Goal: Task Accomplishment & Management: Manage account settings

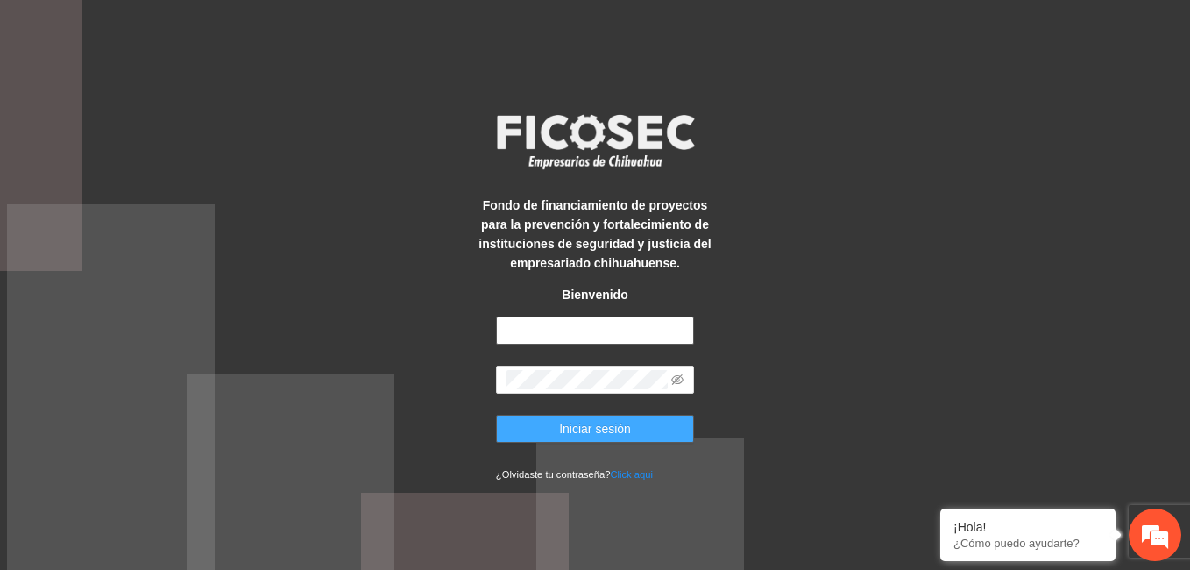
type input "**********"
click at [652, 422] on button "Iniciar sesión" at bounding box center [595, 428] width 198 height 28
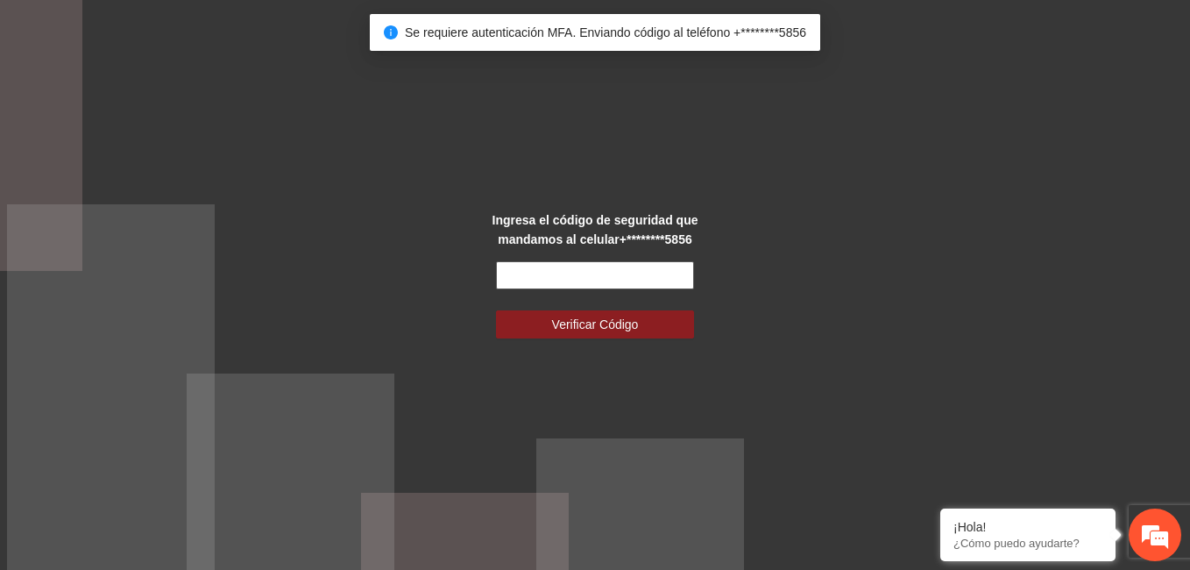
click at [556, 280] on input "text" at bounding box center [595, 275] width 198 height 28
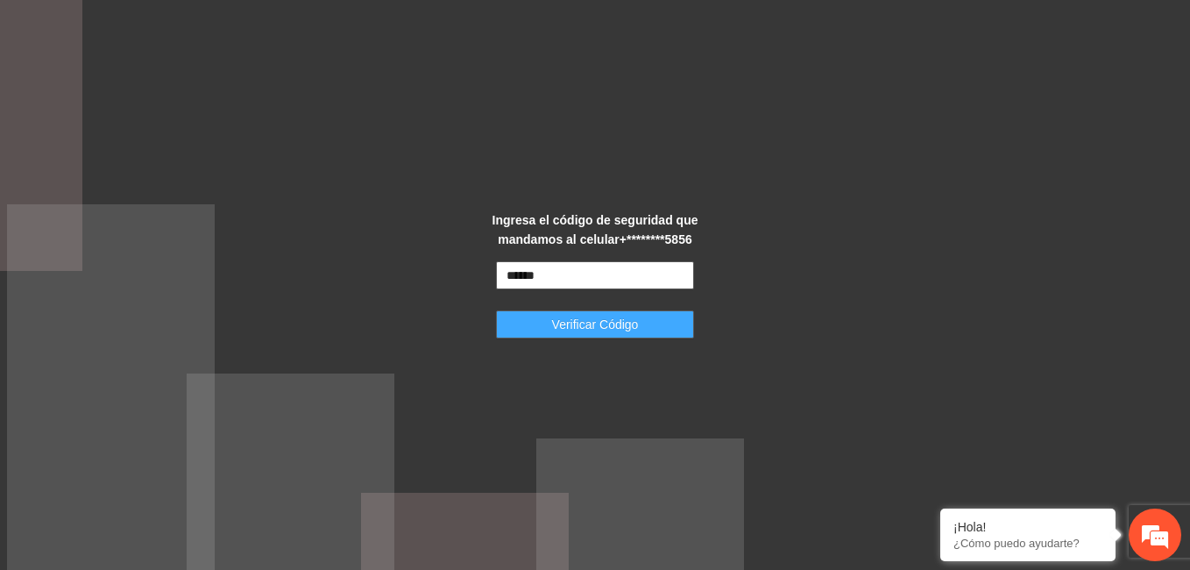
type input "******"
click at [594, 319] on span "Verificar Código" at bounding box center [595, 324] width 87 height 19
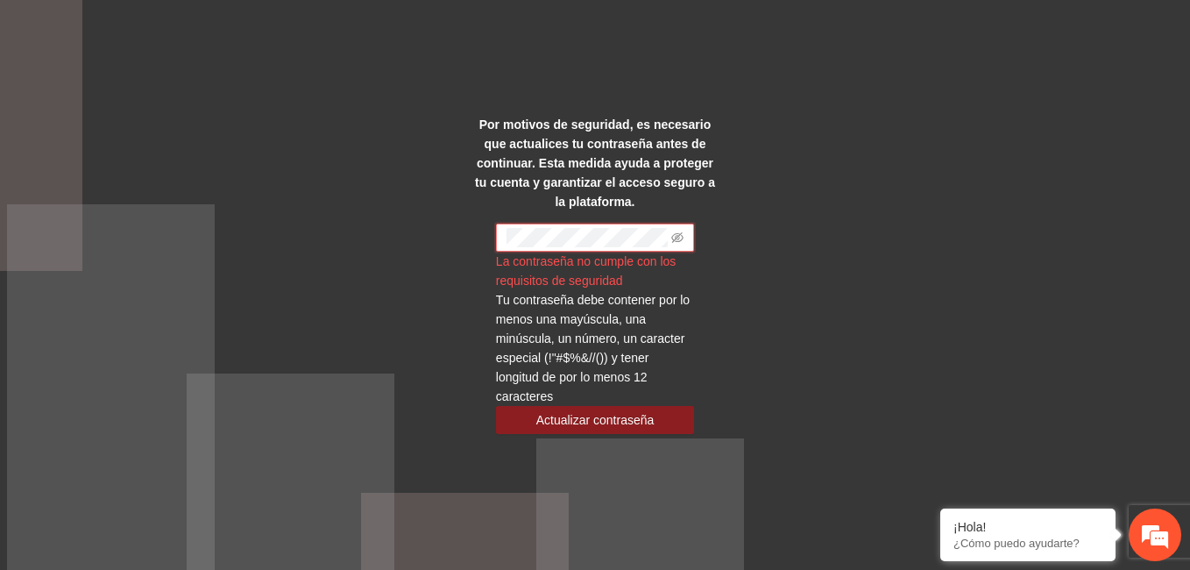
click at [425, 334] on div "Por motivos de seguridad, es necesario que actualices tu contraseña antes de co…" at bounding box center [595, 285] width 1190 height 570
click at [482, 235] on div "Por motivos de seguridad, es necesario que actualices tu contraseña antes de co…" at bounding box center [595, 285] width 248 height 340
click at [465, 235] on div "Por motivos de seguridad, es necesario que actualices tu contraseña antes de co…" at bounding box center [595, 285] width 1190 height 570
click at [444, 223] on div "Por motivos de seguridad, es necesario que actualices tu contraseña antes de co…" at bounding box center [595, 285] width 1190 height 570
click at [947, 233] on div "Por motivos de seguridad, es necesario que actualices tu contraseña antes de co…" at bounding box center [595, 285] width 1190 height 570
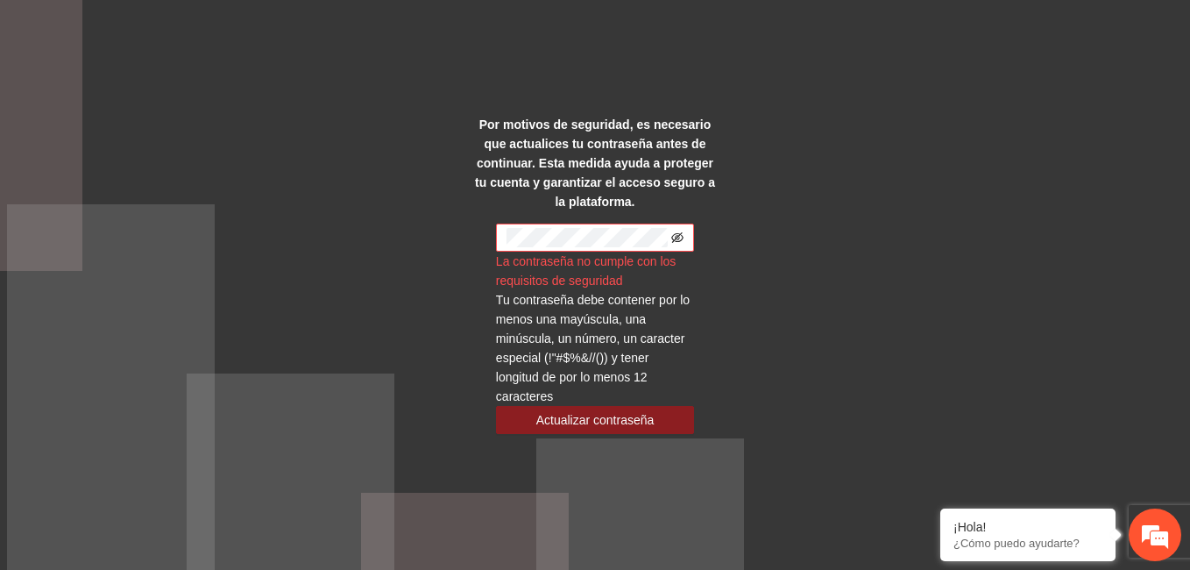
click at [682, 232] on icon "eye-invisible" at bounding box center [677, 237] width 12 height 11
click at [902, 193] on div "Por motivos de seguridad, es necesario que actualices tu contraseña antes de co…" at bounding box center [595, 285] width 1190 height 570
click at [467, 226] on div "Por motivos de seguridad, es necesario que actualices tu contraseña antes de co…" at bounding box center [595, 285] width 1190 height 570
click at [400, 280] on div "Por motivos de seguridad, es necesario que actualices tu contraseña antes de co…" at bounding box center [595, 285] width 1190 height 570
click at [630, 165] on strong "Por motivos de seguridad, es necesario que actualices tu contraseña antes de co…" at bounding box center [595, 162] width 240 height 91
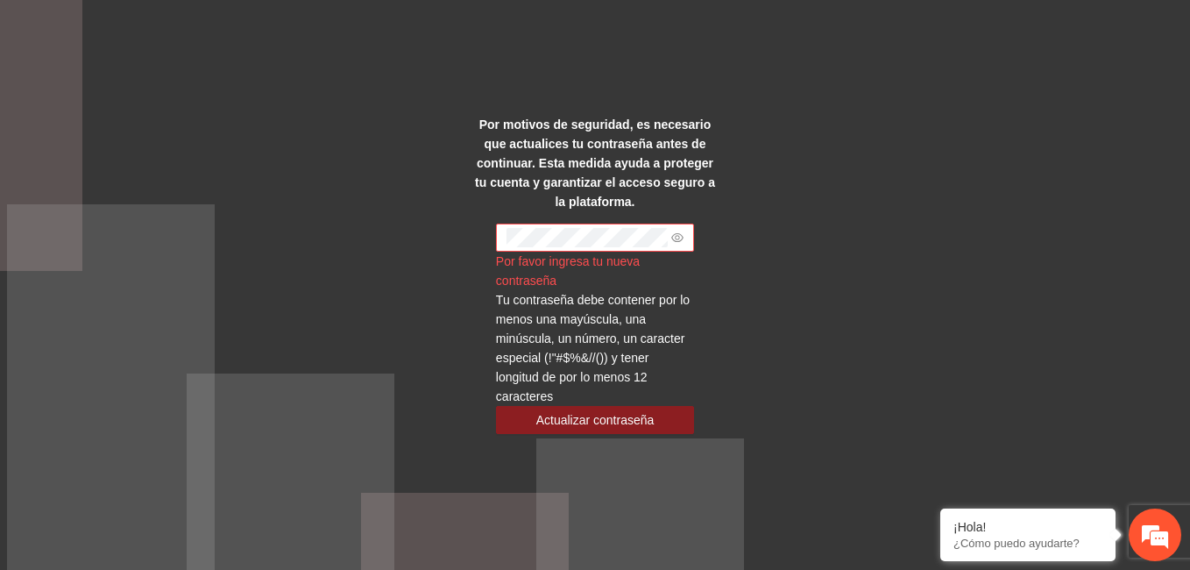
click at [557, 238] on span at bounding box center [595, 237] width 198 height 28
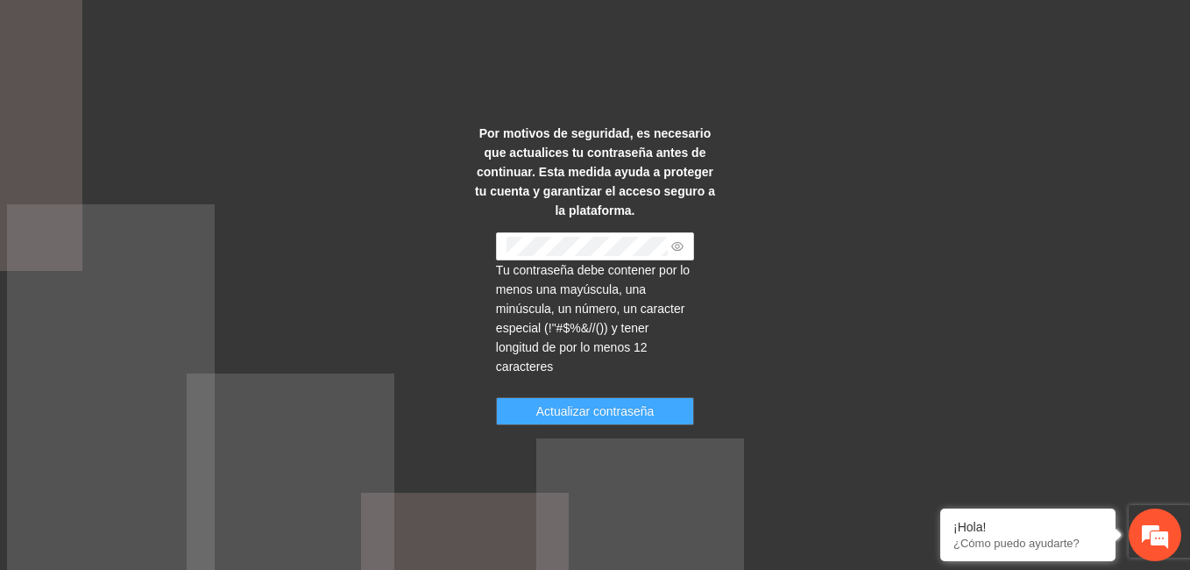
click at [593, 402] on span "Actualizar contraseña" at bounding box center [595, 410] width 118 height 19
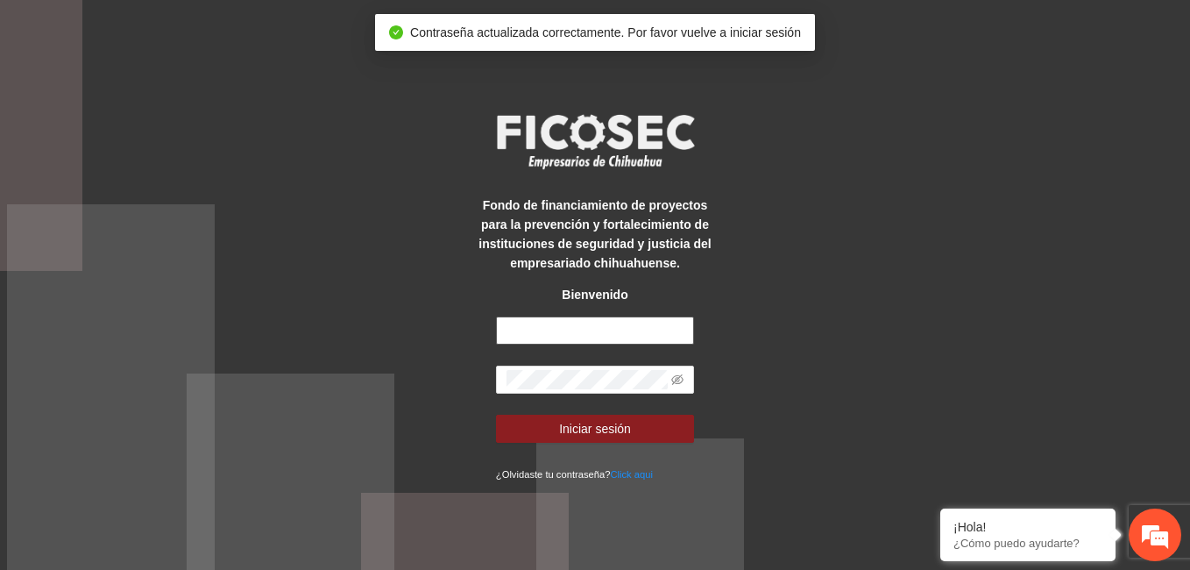
type input "**********"
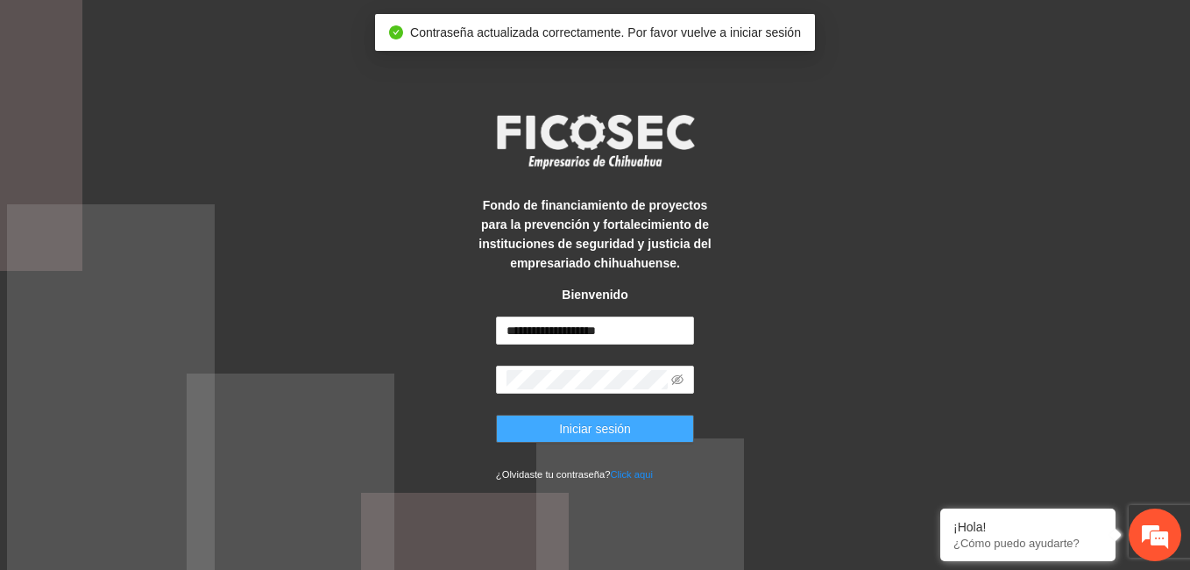
click at [632, 419] on button "Iniciar sesión" at bounding box center [595, 428] width 198 height 28
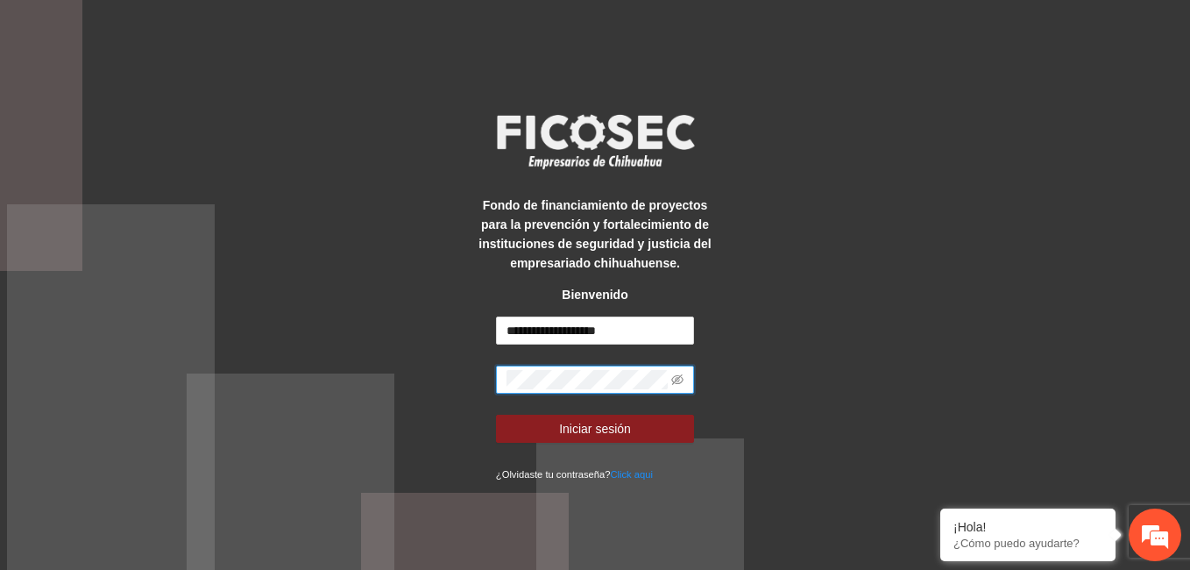
click at [467, 391] on div "**********" at bounding box center [595, 285] width 1190 height 570
click at [512, 424] on button "Iniciar sesión" at bounding box center [595, 428] width 198 height 28
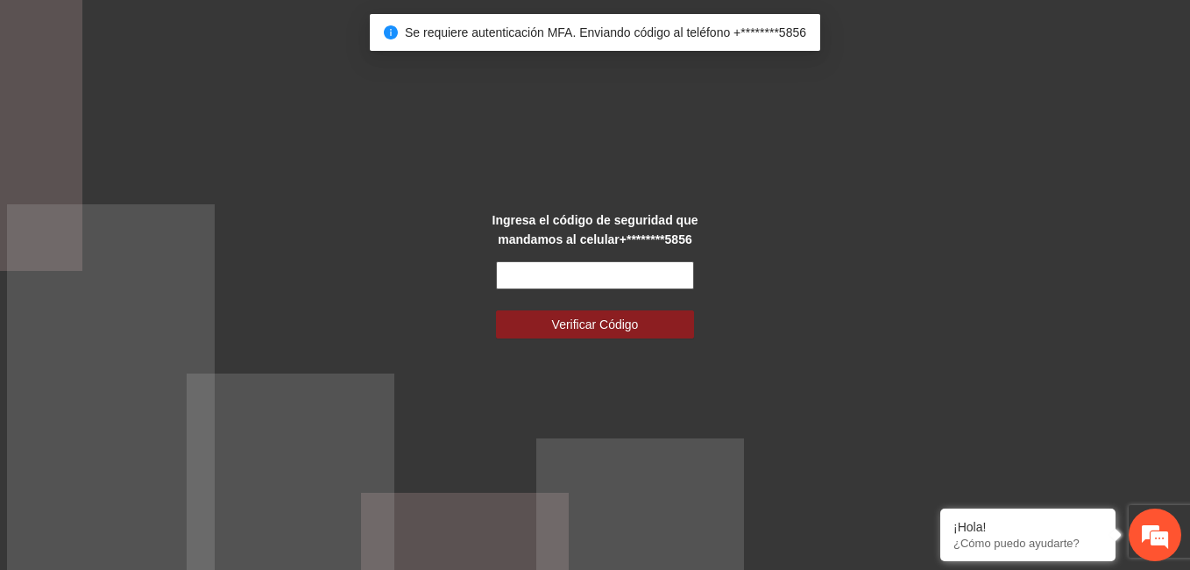
click at [604, 273] on input "text" at bounding box center [595, 275] width 198 height 28
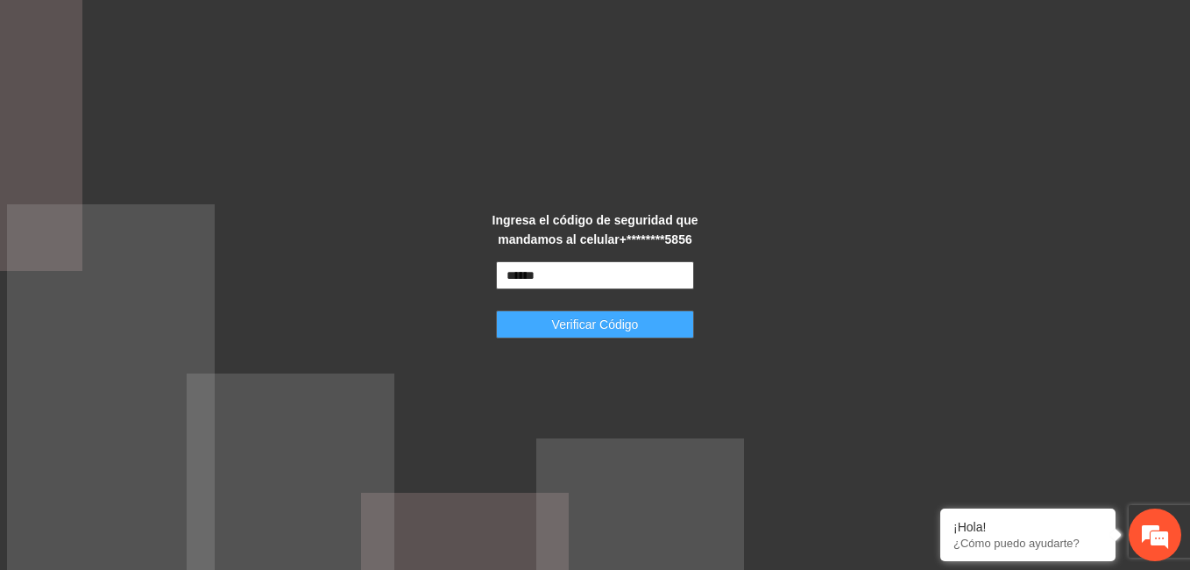
type input "******"
click at [623, 324] on span "Verificar Código" at bounding box center [595, 324] width 87 height 19
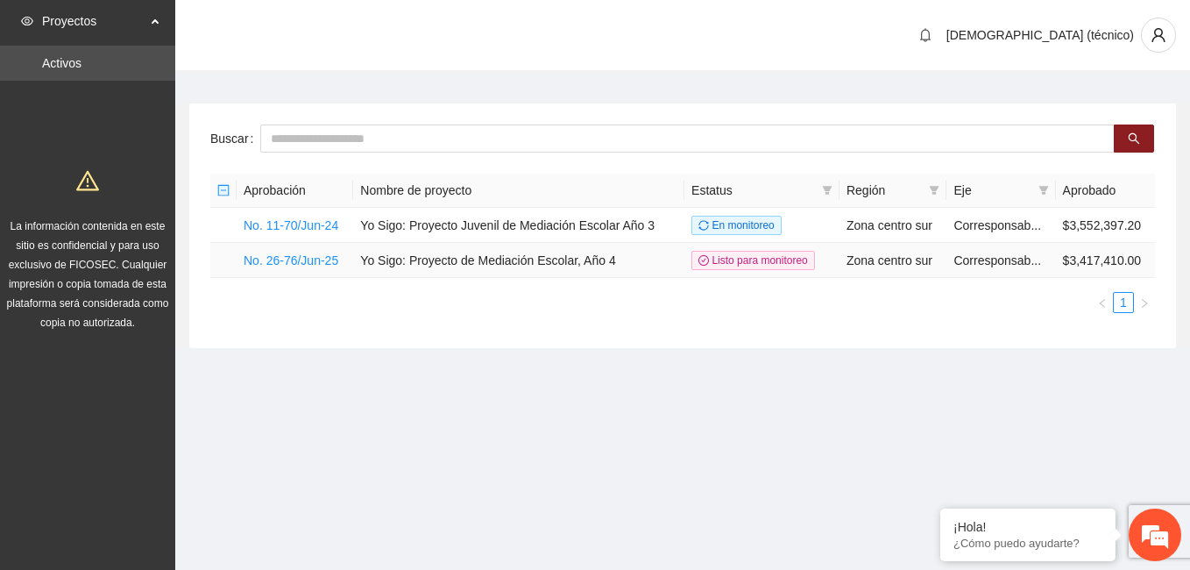
click at [314, 266] on td "No. 26-76/Jun-25" at bounding box center [295, 260] width 117 height 35
click at [311, 264] on link "No. 26-76/Jun-25" at bounding box center [291, 260] width 95 height 14
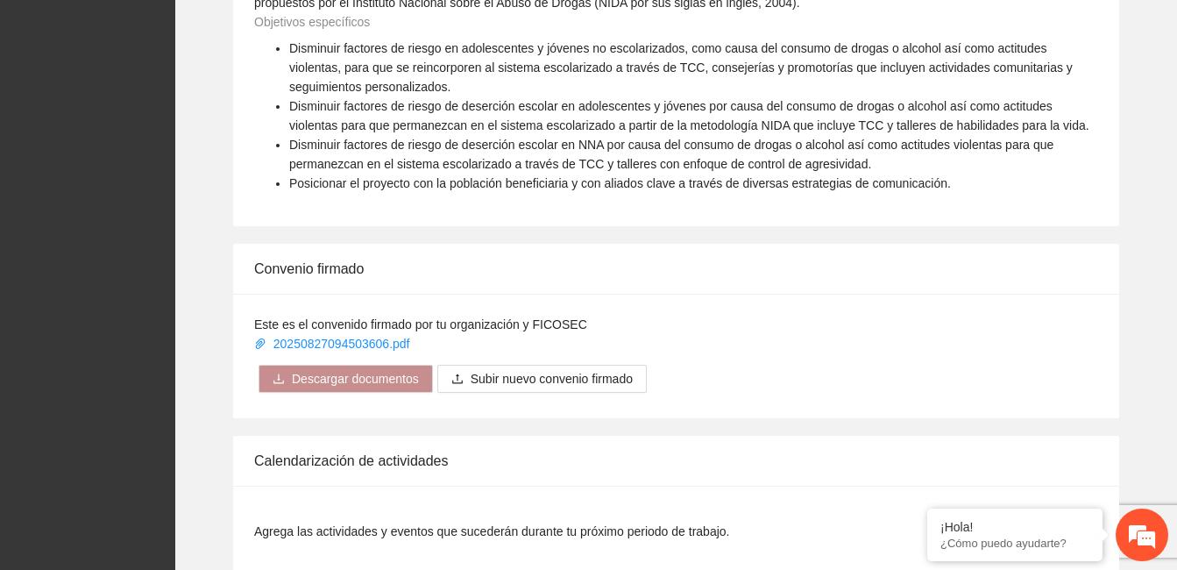
scroll to position [1332, 0]
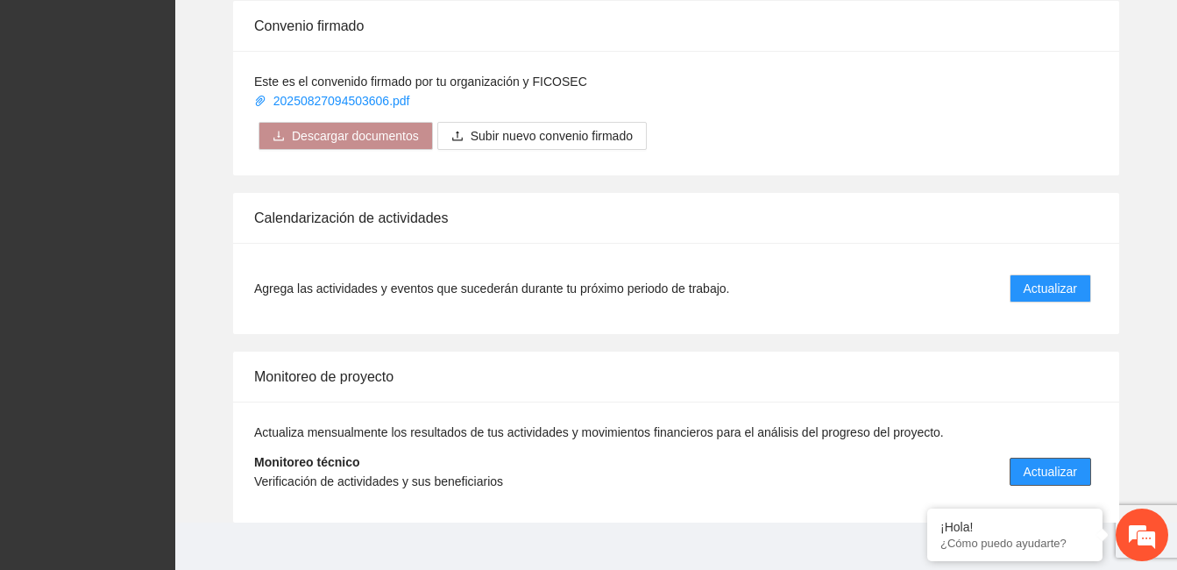
click at [1051, 462] on span "Actualizar" at bounding box center [1050, 471] width 53 height 19
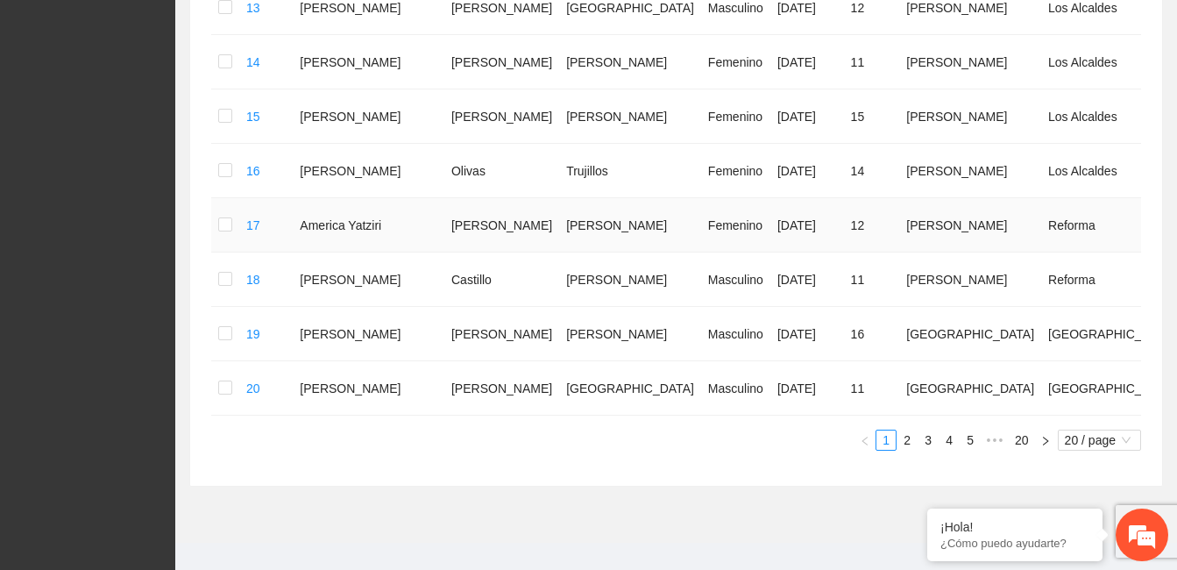
scroll to position [1074, 0]
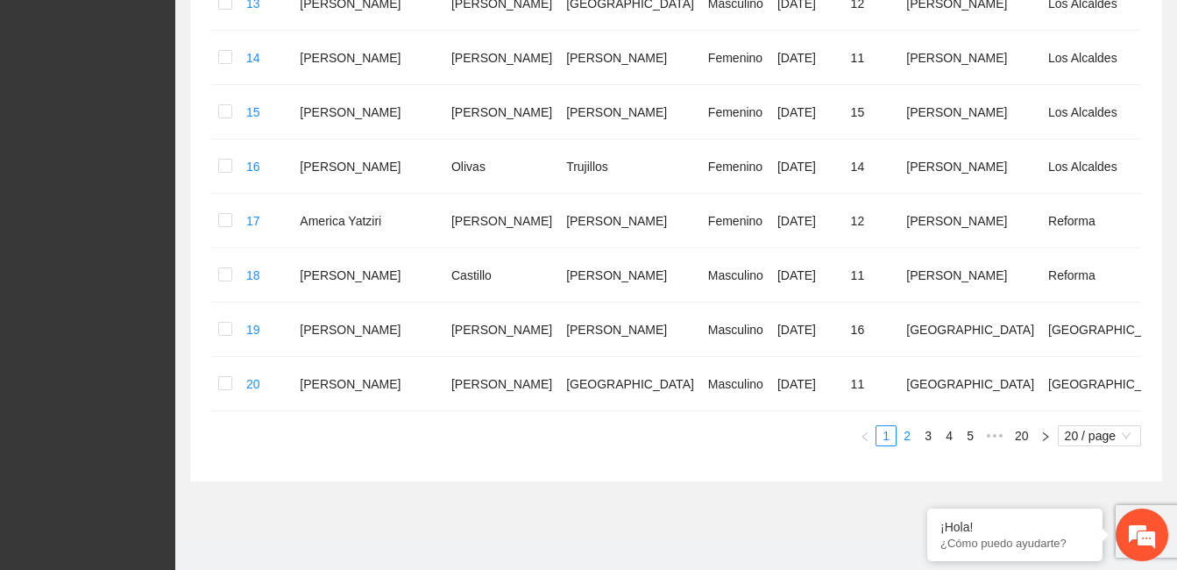
click at [903, 426] on link "2" at bounding box center [906, 435] width 19 height 19
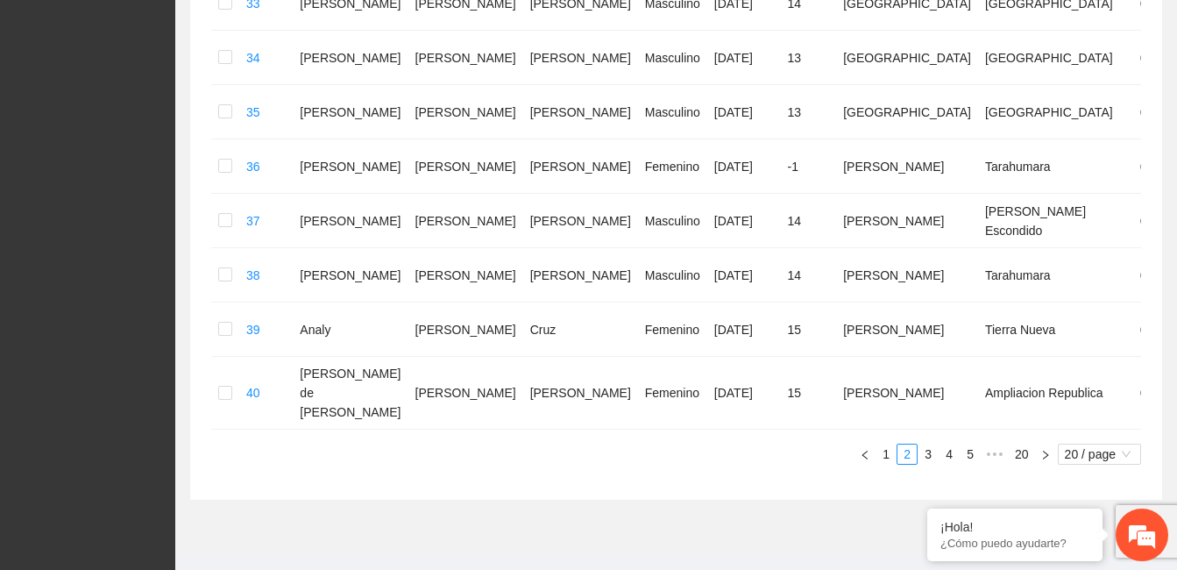
click at [927, 444] on link "3" at bounding box center [927, 453] width 19 height 19
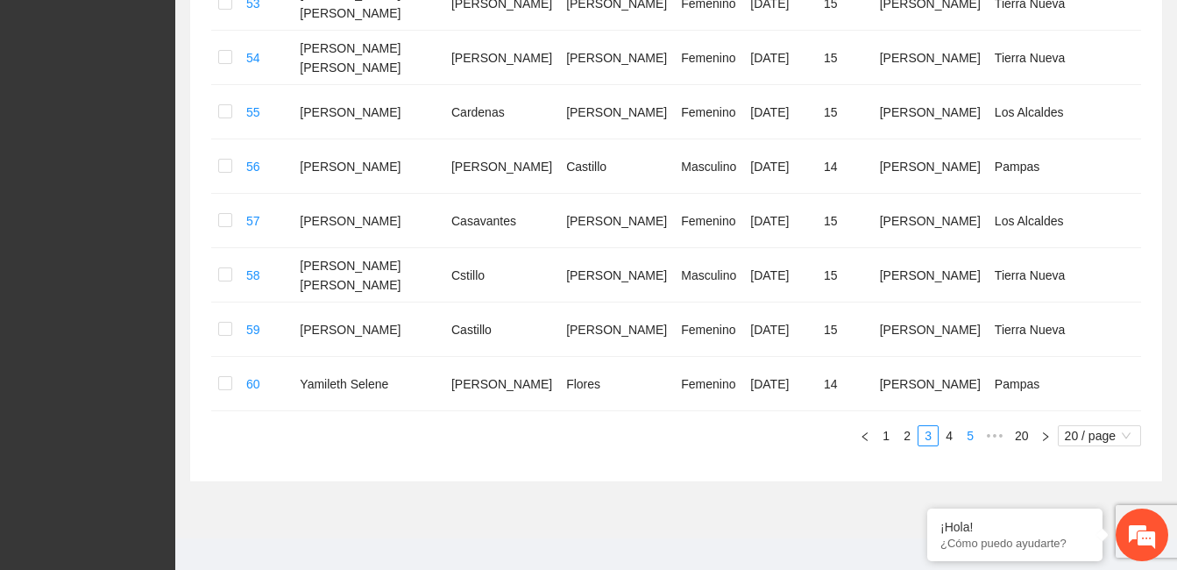
click at [946, 426] on link "4" at bounding box center [948, 435] width 19 height 19
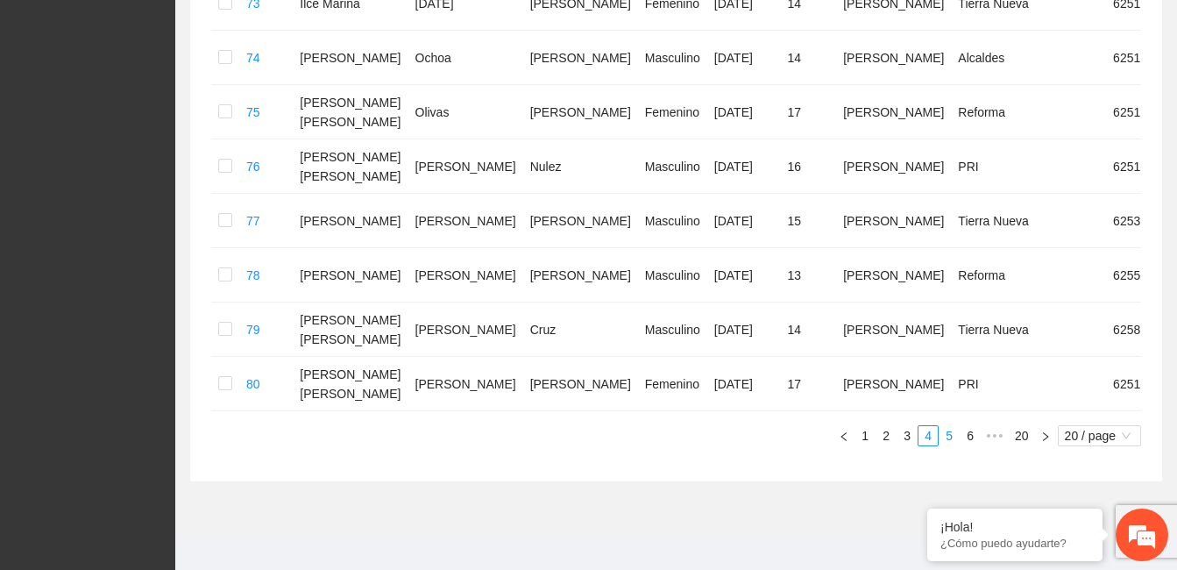
click at [949, 426] on link "5" at bounding box center [948, 435] width 19 height 19
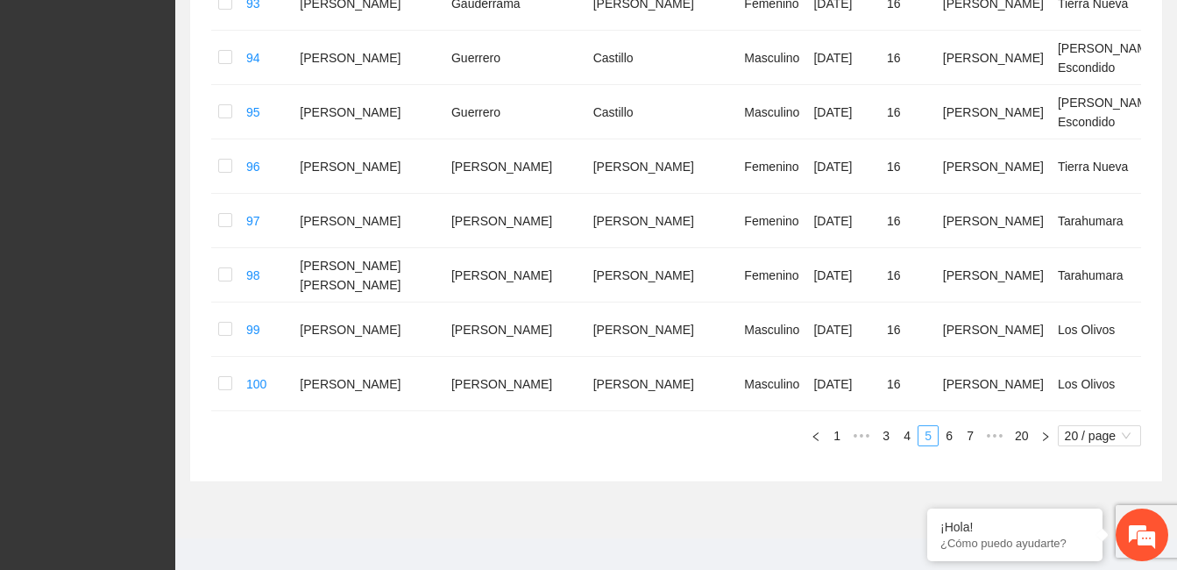
click at [949, 441] on link "6" at bounding box center [948, 435] width 19 height 19
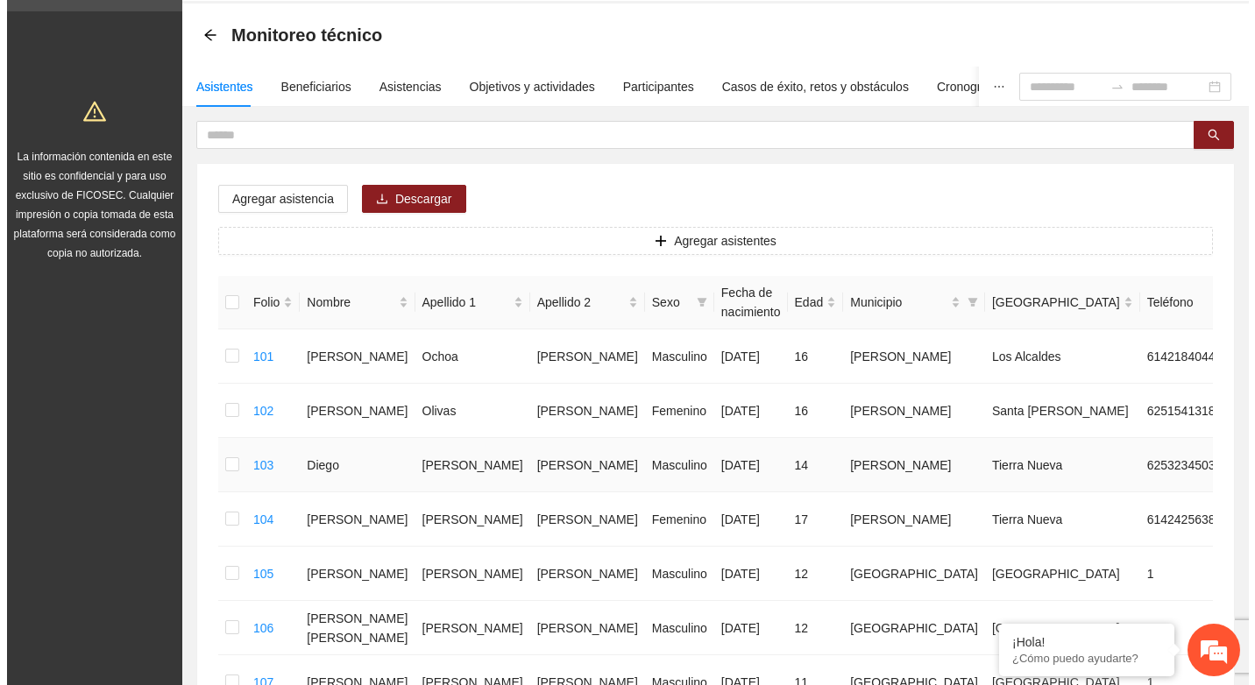
scroll to position [0, 0]
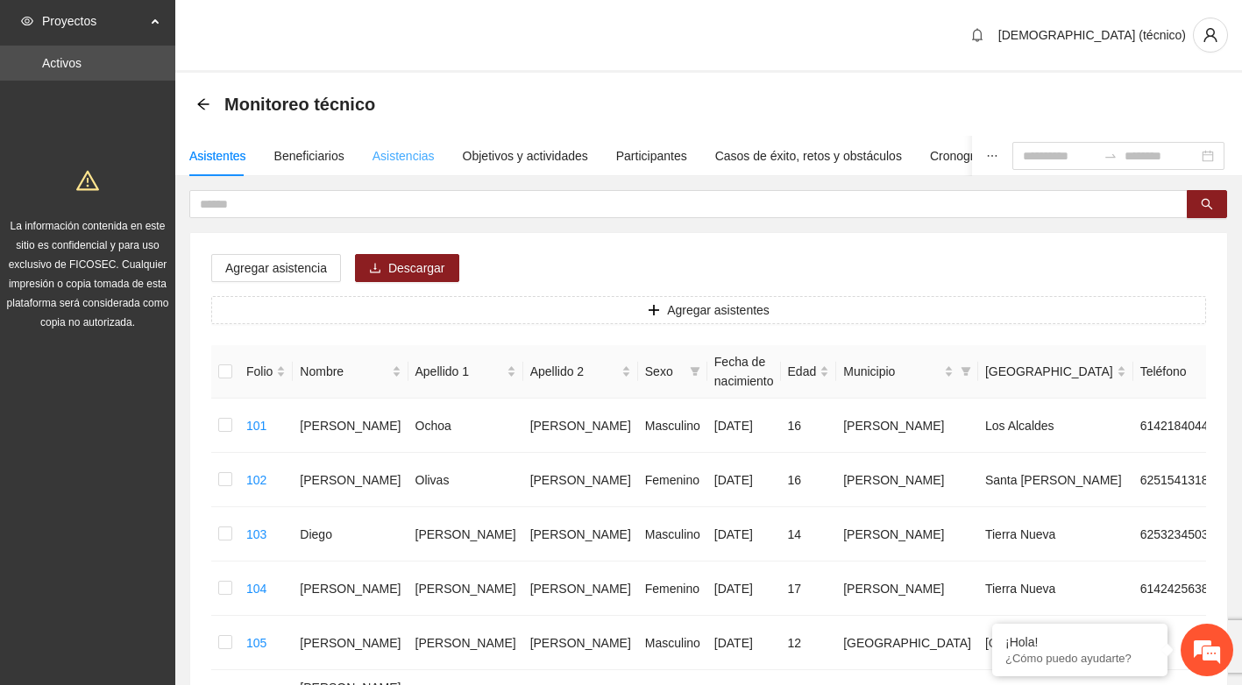
click at [386, 144] on div "Asistencias" at bounding box center [403, 156] width 62 height 40
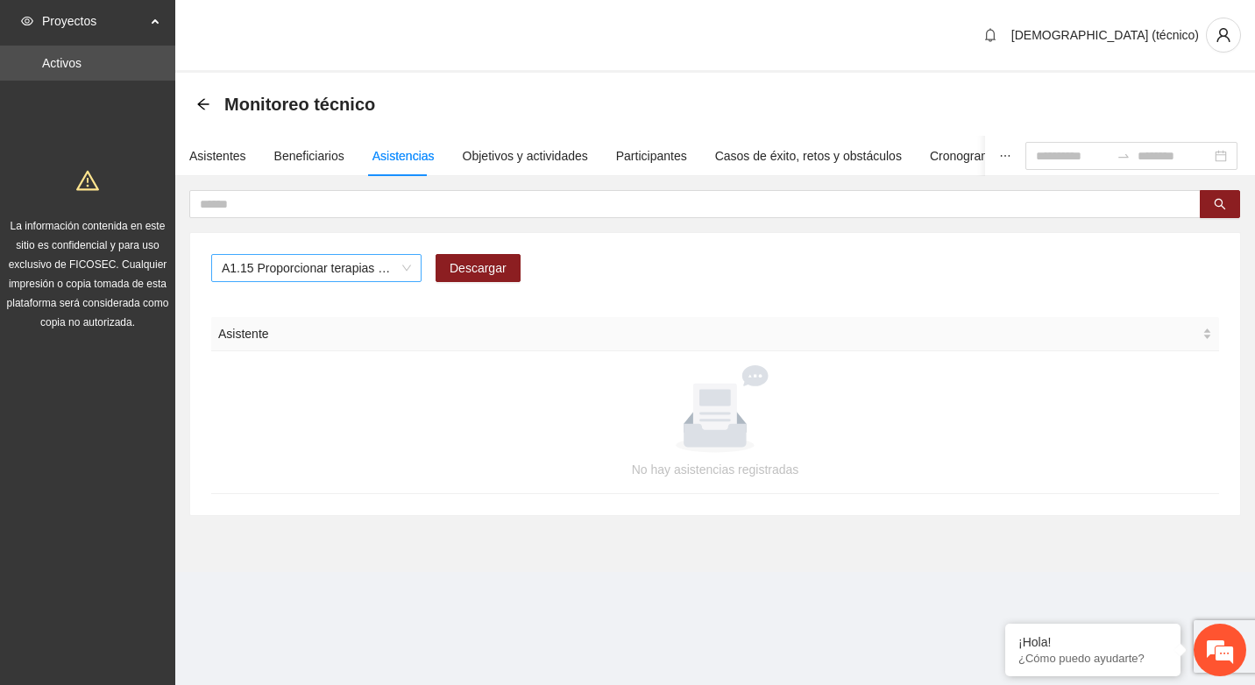
click at [387, 267] on span "A1.15 Proporcionar terapias cognitivo-conductuales de seguimiento a adolescente…" at bounding box center [316, 268] width 189 height 26
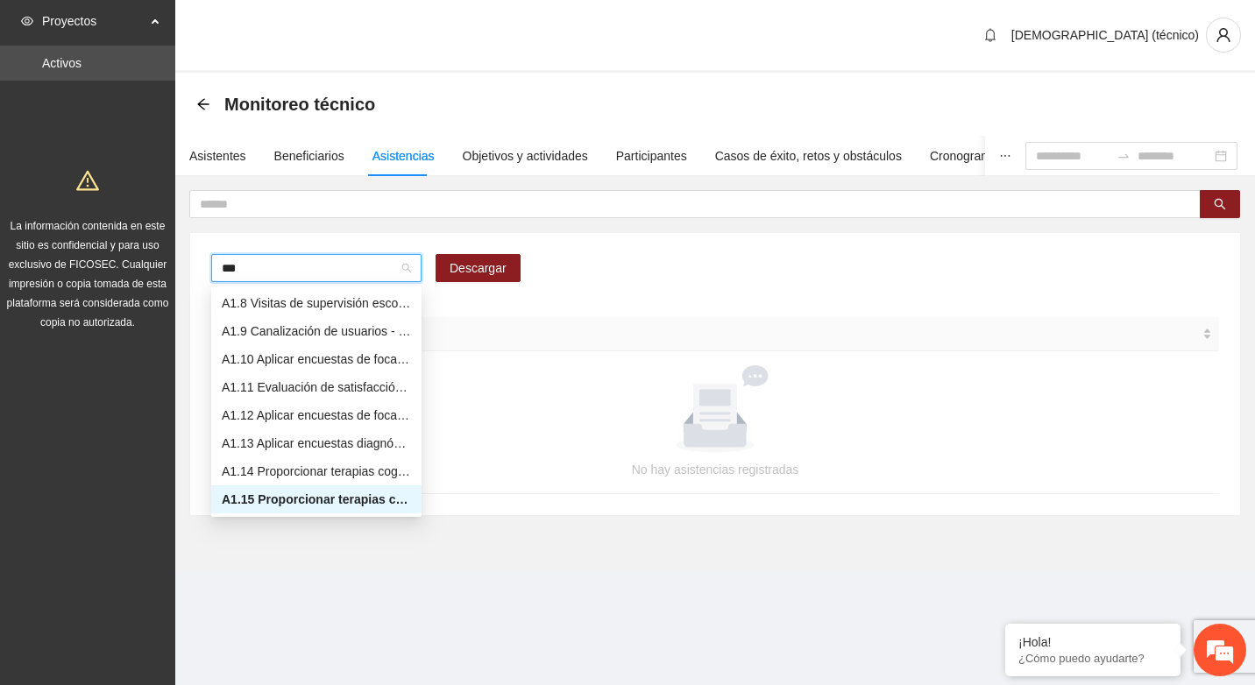
type input "****"
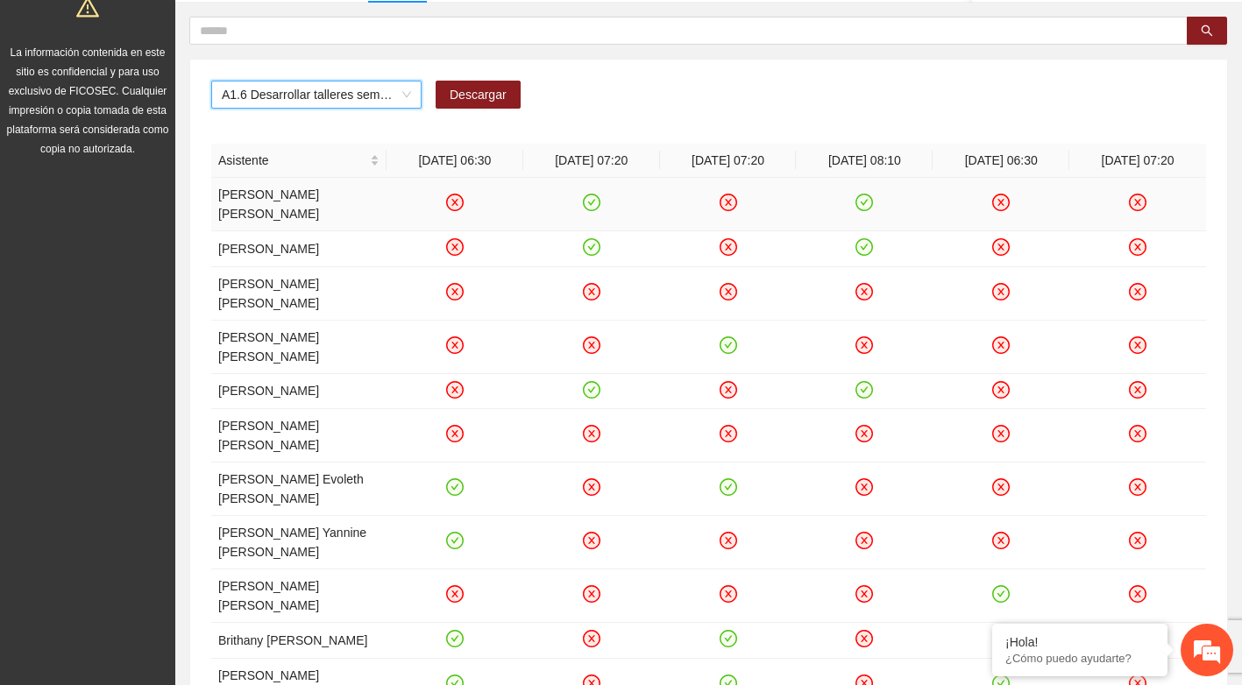
scroll to position [175, 0]
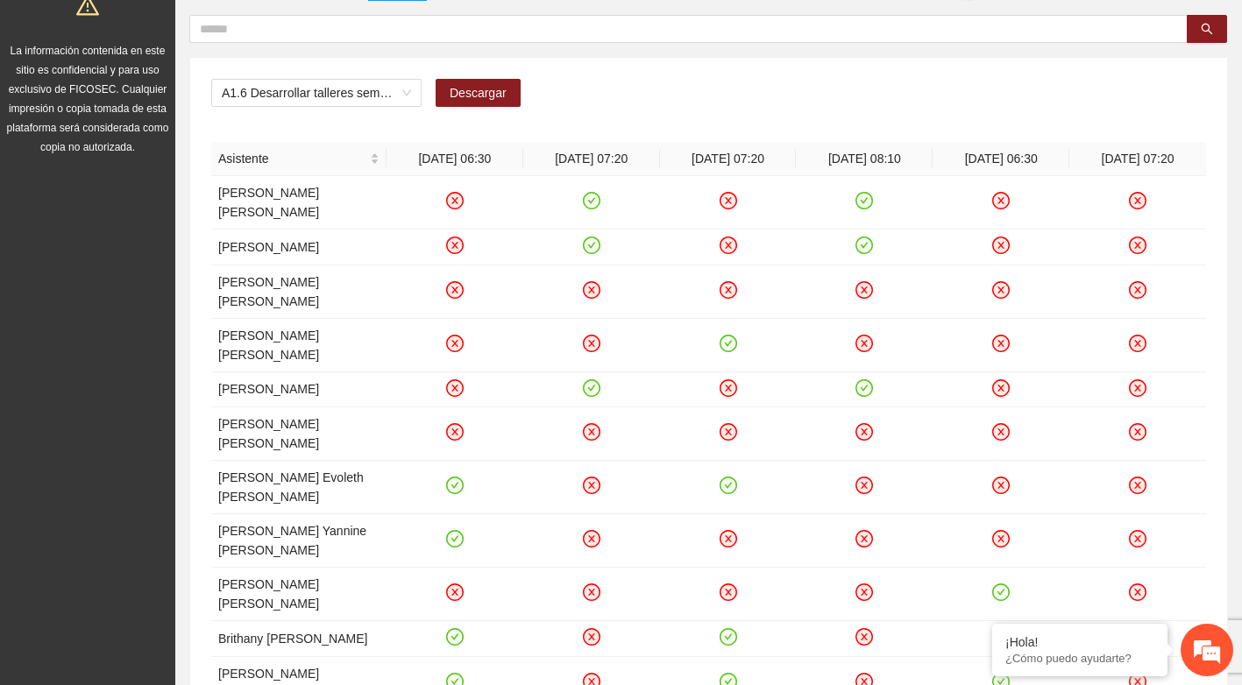
click at [641, 77] on div "A1.6 Desarrollar talleres semanales de habilidades para la vida, temática: arte…" at bounding box center [708, 642] width 1037 height 1168
click at [350, 99] on span "A1.6 Desarrollar talleres semanales de habilidades para la vida, temática: arte…" at bounding box center [316, 93] width 189 height 26
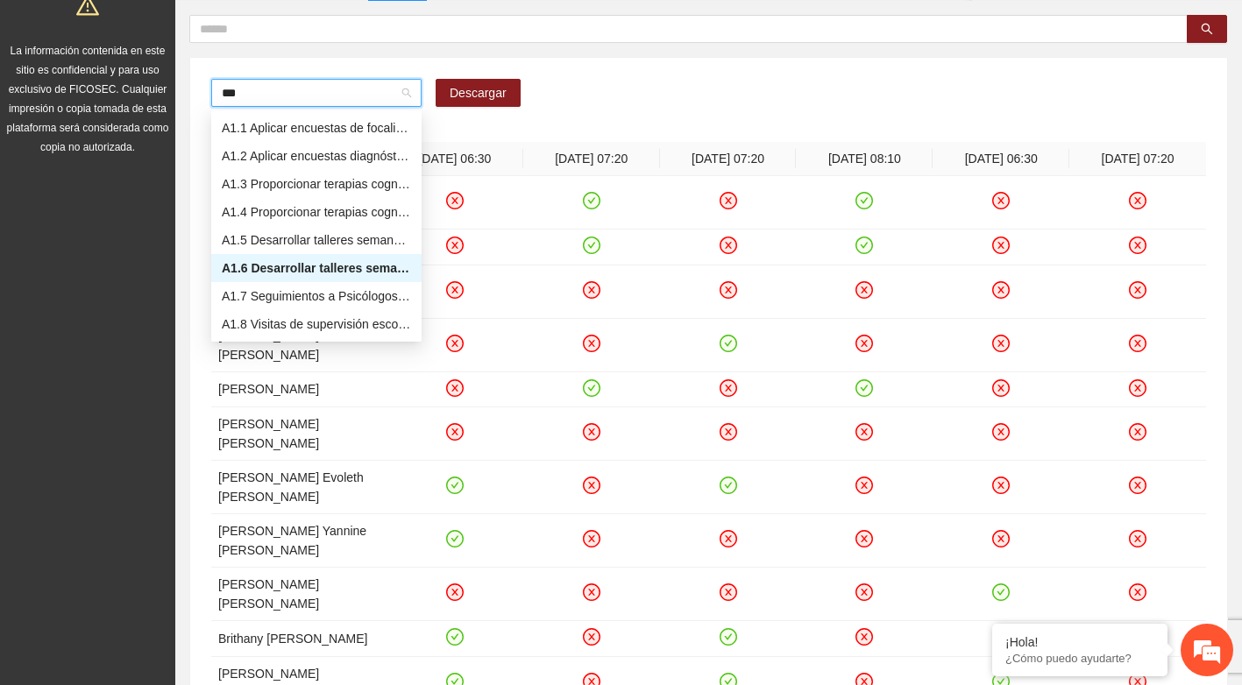
type input "****"
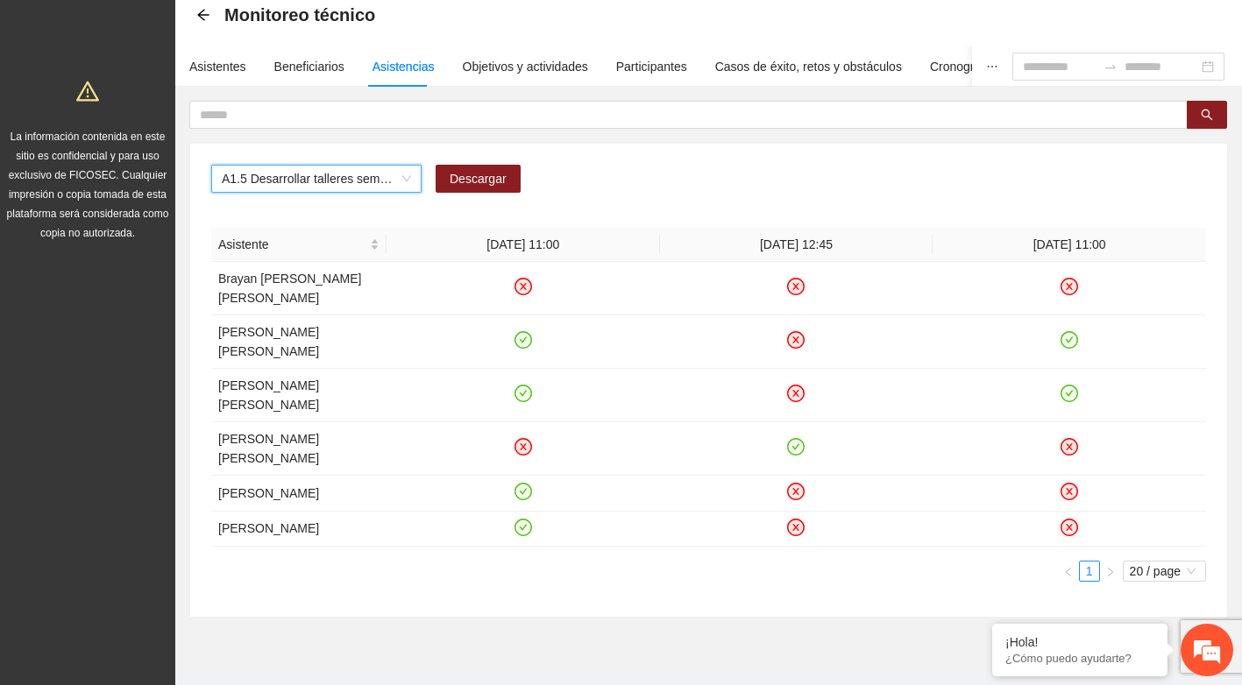
scroll to position [91, 0]
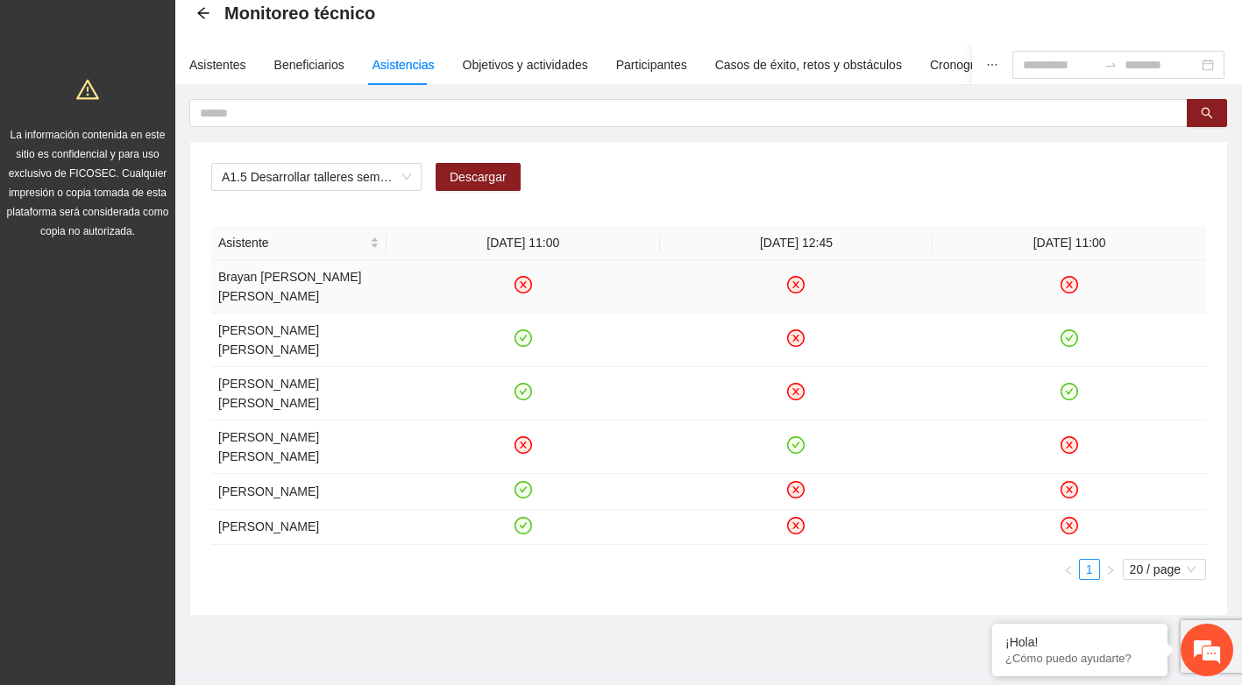
drag, startPoint x: 521, startPoint y: 287, endPoint x: 658, endPoint y: 283, distance: 137.6
click at [521, 287] on icon "close-circle" at bounding box center [523, 285] width 7 height 7
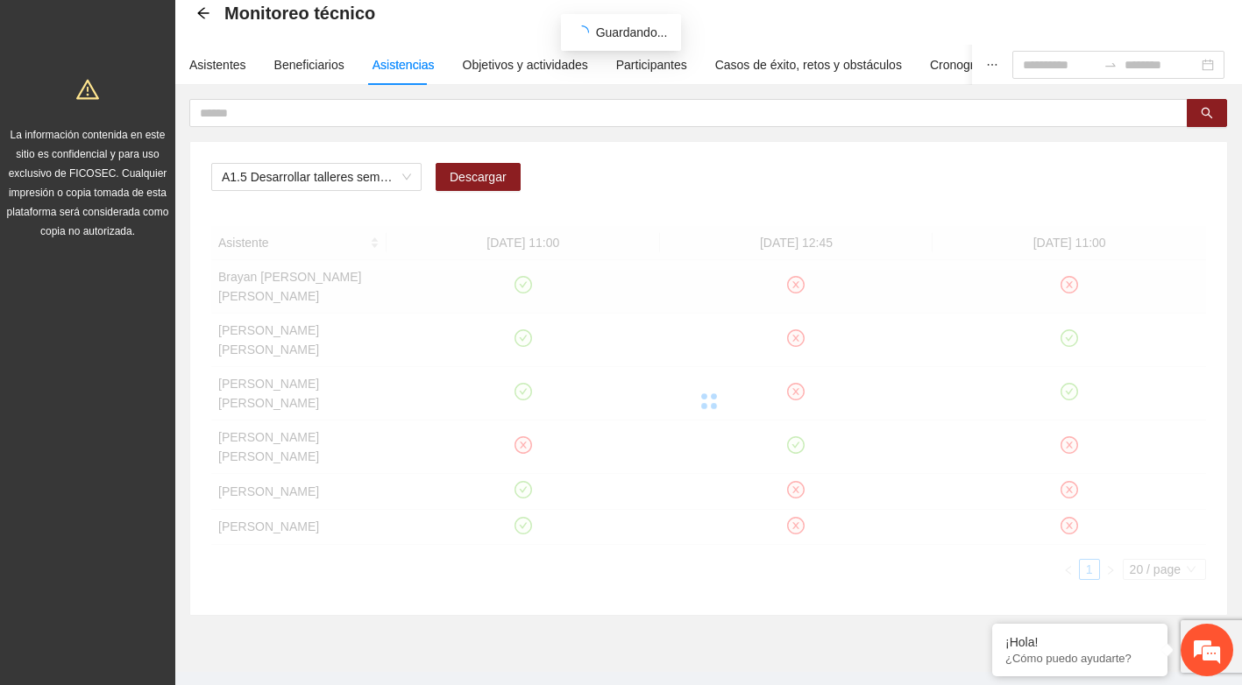
click at [797, 282] on div "Asistente 19/09/2025 11:00 22/09/2025 12:45 30/09/2025 11:00 Brayan David Aceve…" at bounding box center [708, 403] width 995 height 354
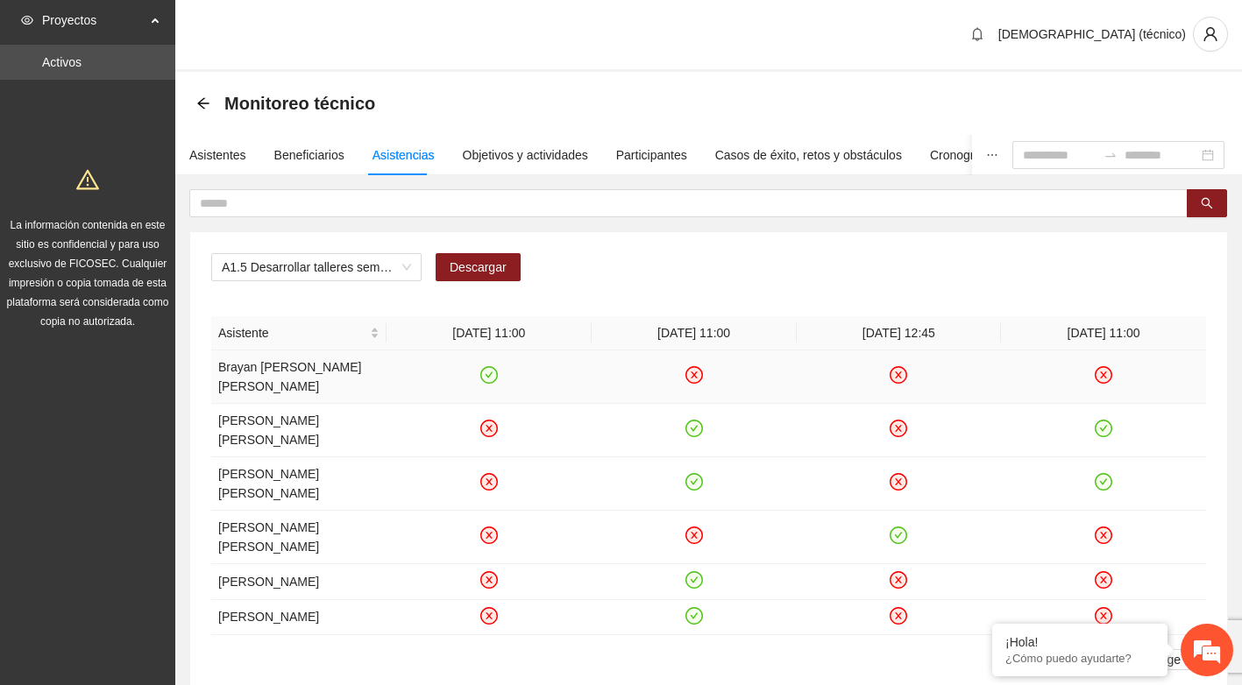
scroll to position [0, 0]
